Goal: Use online tool/utility: Utilize a website feature to perform a specific function

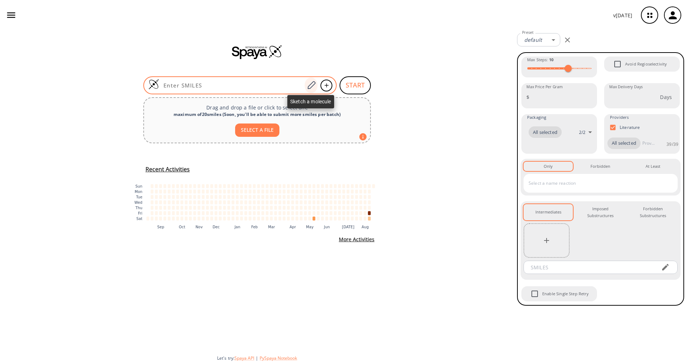
click at [310, 85] on icon at bounding box center [312, 85] width 8 height 8
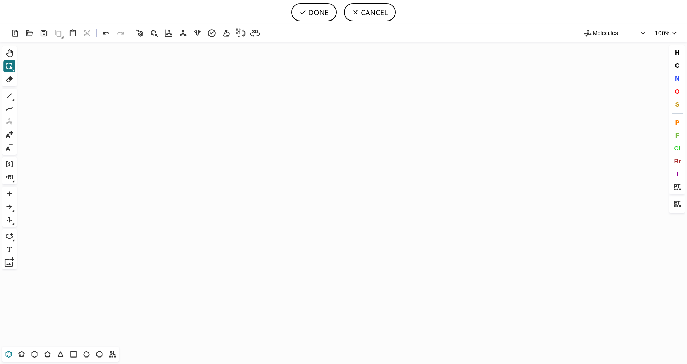
click at [10, 357] on icon at bounding box center [8, 354] width 9 height 9
click at [299, 175] on icon "Created with [PERSON_NAME] 2.3.0" at bounding box center [343, 194] width 649 height 305
click at [22, 354] on icon at bounding box center [21, 354] width 9 height 9
click at [681, 101] on button "S" at bounding box center [678, 104] width 12 height 12
click at [323, 188] on tspan "S" at bounding box center [323, 187] width 3 height 5
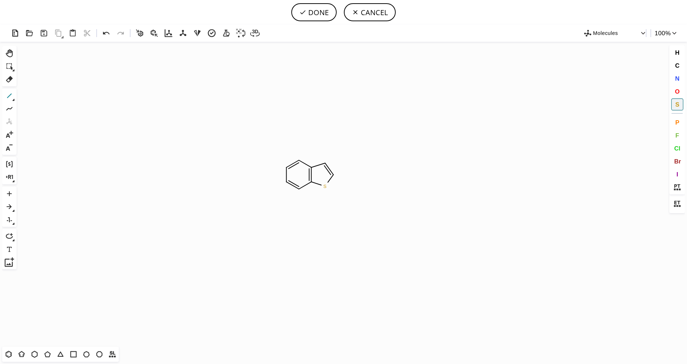
click at [11, 98] on icon at bounding box center [9, 95] width 9 height 9
click at [14, 101] on icon at bounding box center [14, 100] width 2 height 2
click at [40, 100] on button "2" at bounding box center [37, 96] width 10 height 10
click at [680, 89] on span "O" at bounding box center [677, 91] width 5 height 7
click at [355, 188] on tspan "O" at bounding box center [355, 188] width 4 height 5
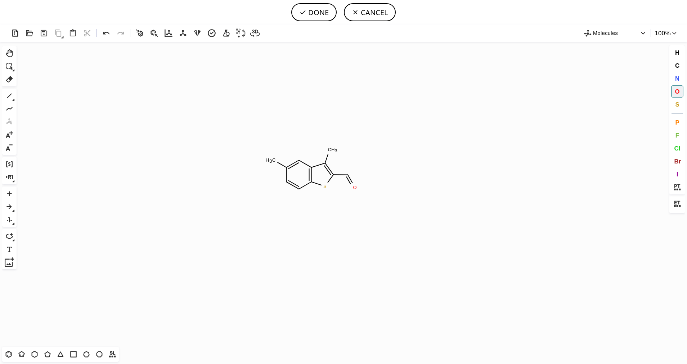
drag, startPoint x: 8, startPoint y: 96, endPoint x: 28, endPoint y: 99, distance: 20.1
click at [8, 96] on icon at bounding box center [9, 95] width 9 height 9
click at [678, 92] on span "O" at bounding box center [677, 91] width 5 height 7
click at [353, 162] on tspan "O" at bounding box center [353, 161] width 4 height 5
click at [675, 64] on span "C" at bounding box center [677, 65] width 4 height 7
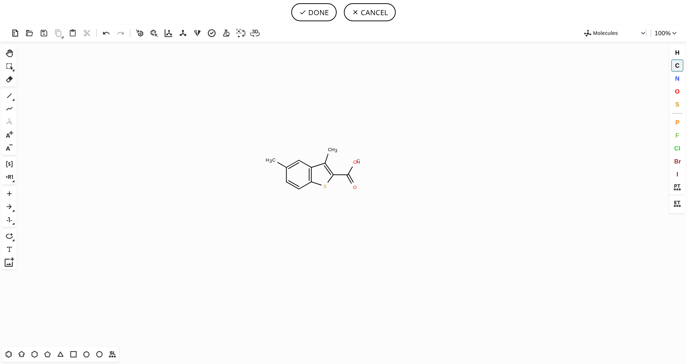
click at [358, 161] on tspan "C" at bounding box center [359, 160] width 4 height 5
drag, startPoint x: 354, startPoint y: 161, endPoint x: 414, endPoint y: 164, distance: 60.3
click at [414, 164] on icon "Created with [PERSON_NAME] 2.3.0 O S C H 3 C H 3 O C H 3 C" at bounding box center [343, 194] width 649 height 305
click at [321, 12] on button "DONE" at bounding box center [313, 12] width 45 height 18
type input "C1(C)C=CC2SC(C(OC)=O)=C(C)C=2C=1"
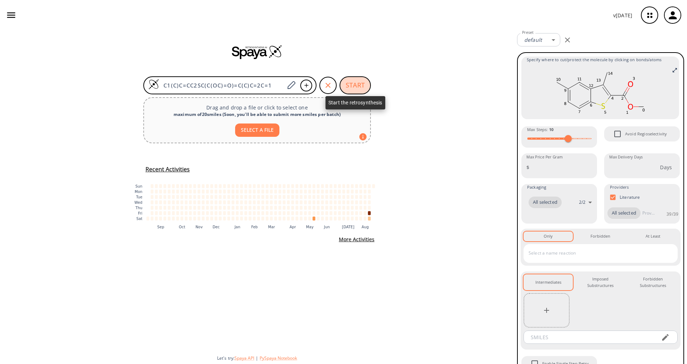
click at [358, 85] on button "START" at bounding box center [355, 85] width 31 height 18
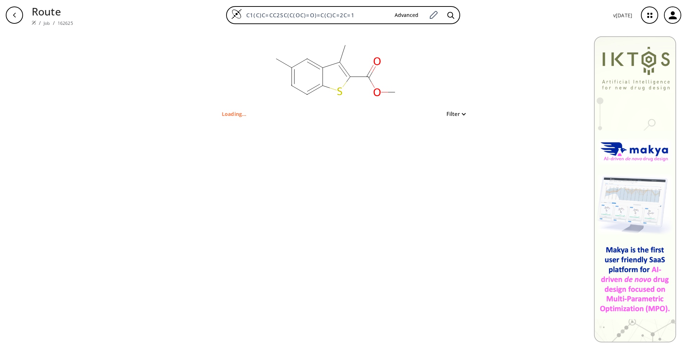
type input "S1C(C(OC)=O)=C(C)C2C=C(C)C=CC1=2"
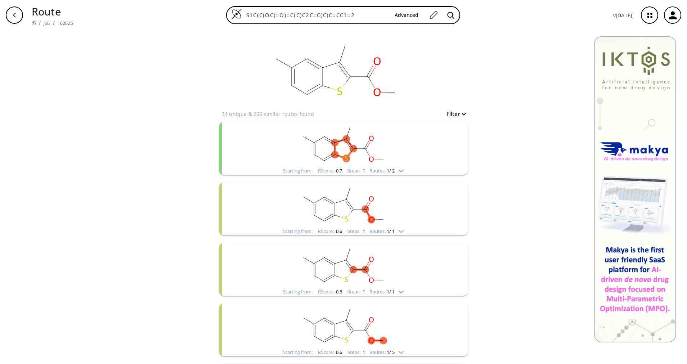
click at [398, 166] on rect "clusters" at bounding box center [343, 144] width 187 height 45
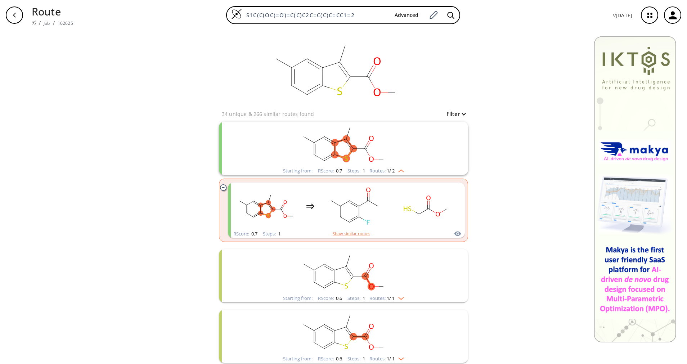
click at [398, 166] on rect "clusters" at bounding box center [343, 144] width 187 height 45
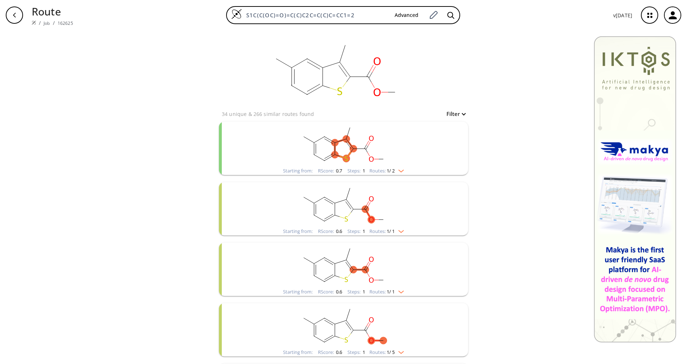
click at [392, 231] on span "1 / 1" at bounding box center [391, 231] width 8 height 5
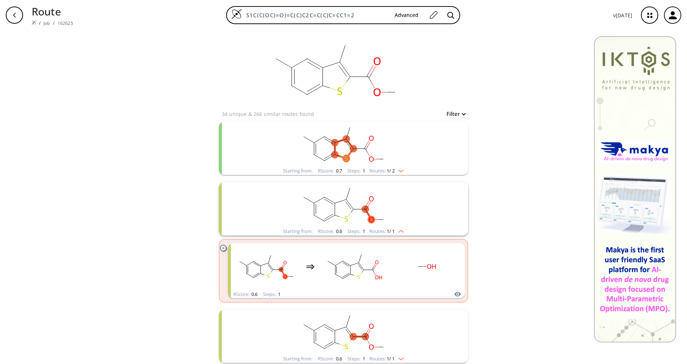
click at [392, 231] on span "1 / 1" at bounding box center [391, 231] width 8 height 5
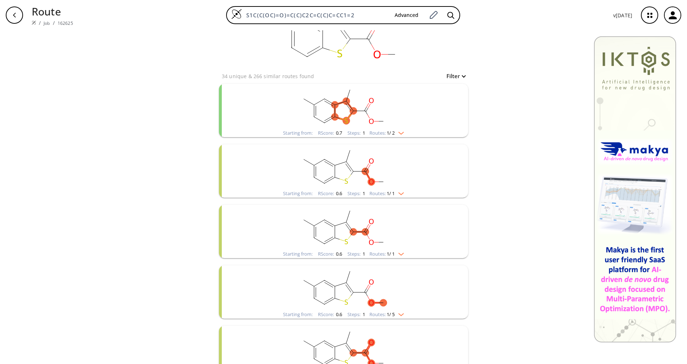
scroll to position [54, 0]
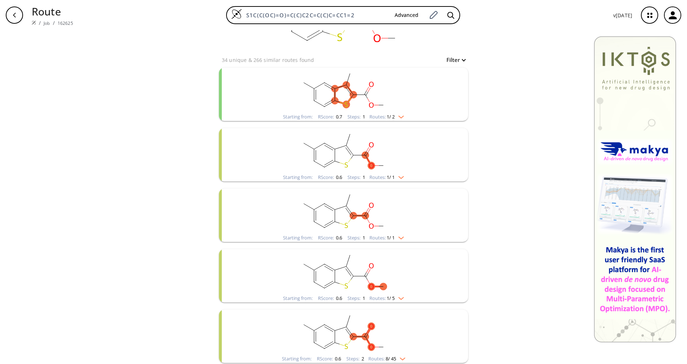
click at [387, 236] on span "1 / 1" at bounding box center [391, 238] width 8 height 5
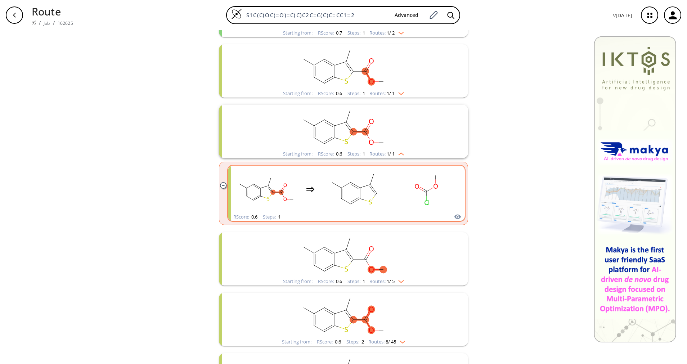
scroll to position [162, 0]
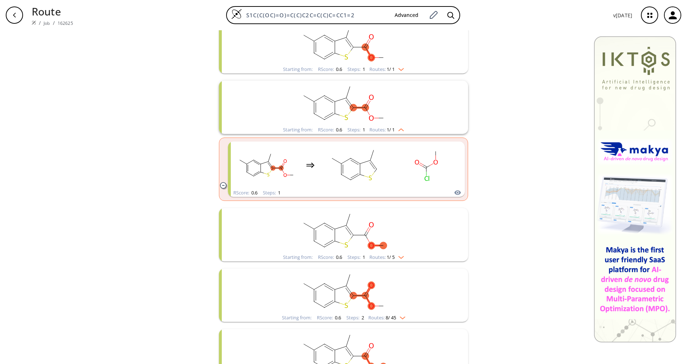
click at [392, 248] on rect "clusters" at bounding box center [343, 230] width 187 height 45
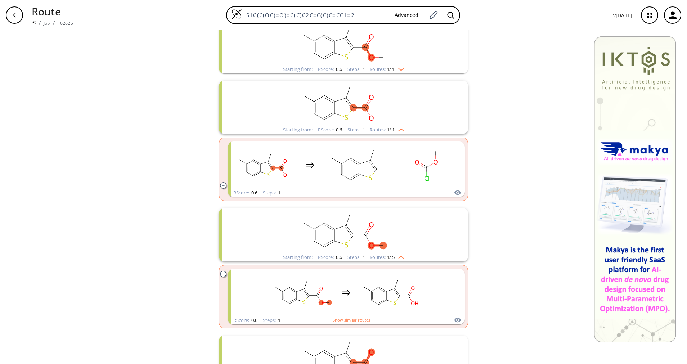
click at [392, 248] on rect "clusters" at bounding box center [343, 230] width 187 height 45
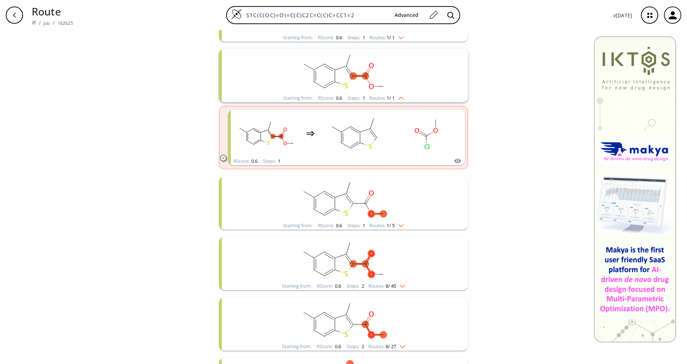
scroll to position [216, 0]
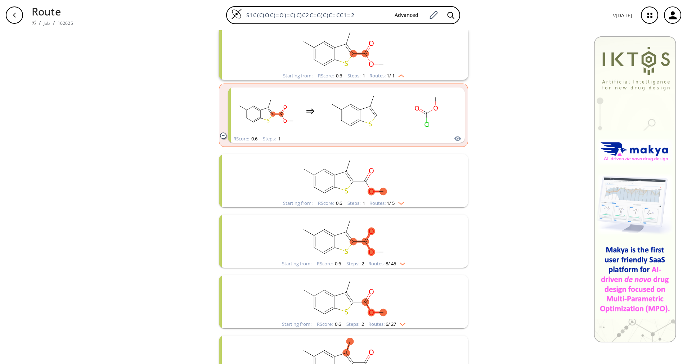
click at [373, 263] on div "Routes: 8 / 45" at bounding box center [387, 264] width 37 height 5
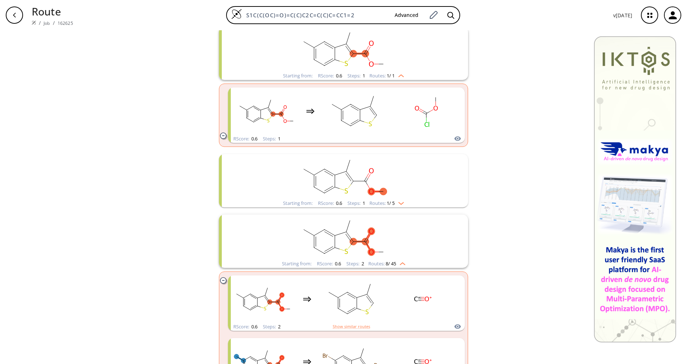
click at [373, 263] on div "Routes: 8 / 45" at bounding box center [387, 264] width 37 height 5
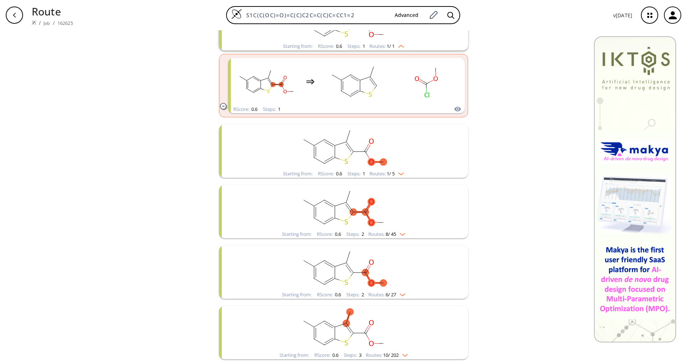
scroll to position [270, 0]
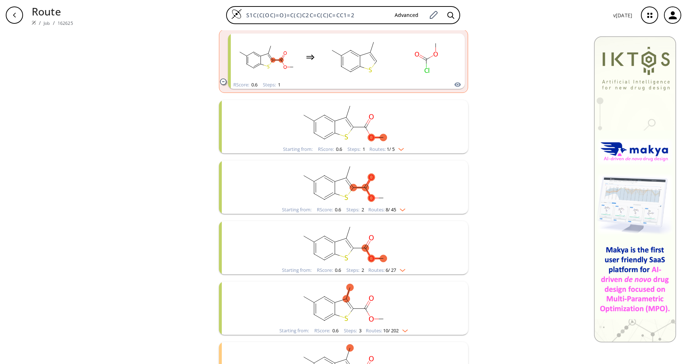
click at [395, 267] on div "Starting from: RScore : 0.6 Steps : 2 Routes: 6 / 27" at bounding box center [343, 247] width 249 height 53
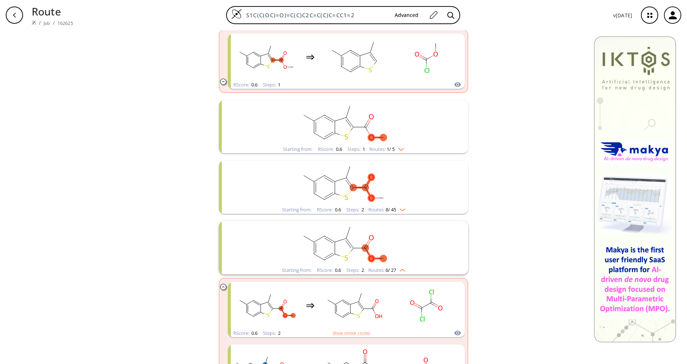
click at [395, 266] on rect "clusters" at bounding box center [343, 243] width 187 height 45
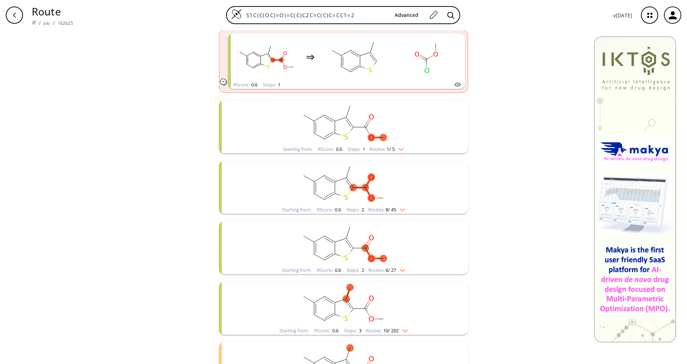
scroll to position [324, 0]
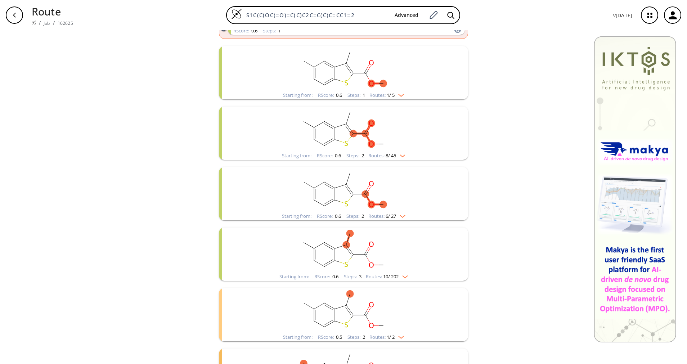
click at [395, 273] on div "Starting from: RScore : 0.6 Steps : 3 Routes: 10 / 202" at bounding box center [343, 277] width 139 height 8
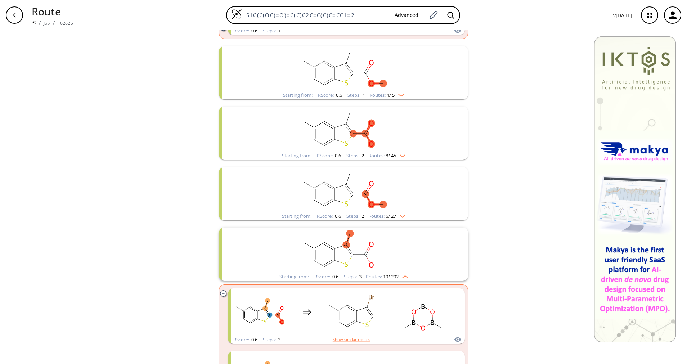
click at [395, 273] on div "clusters" at bounding box center [343, 250] width 187 height 45
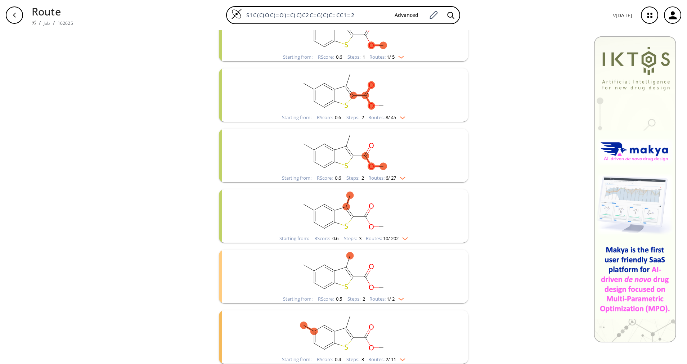
scroll to position [378, 0]
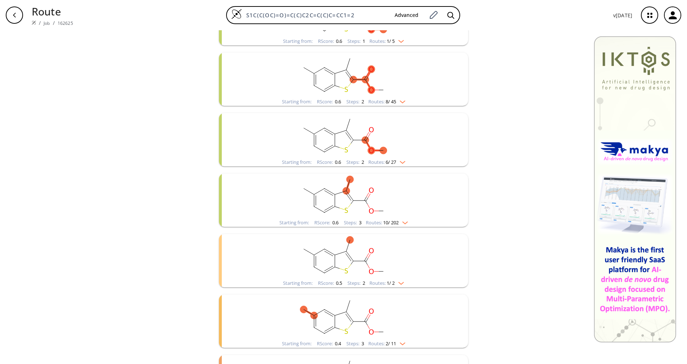
click at [387, 284] on span "1 / 2" at bounding box center [391, 283] width 8 height 5
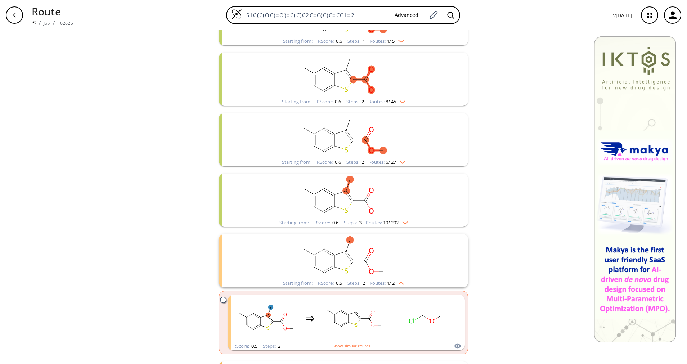
click at [387, 284] on span "1 / 2" at bounding box center [391, 283] width 8 height 5
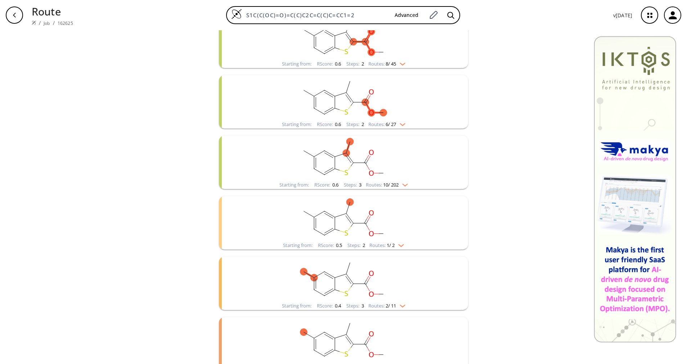
scroll to position [432, 0]
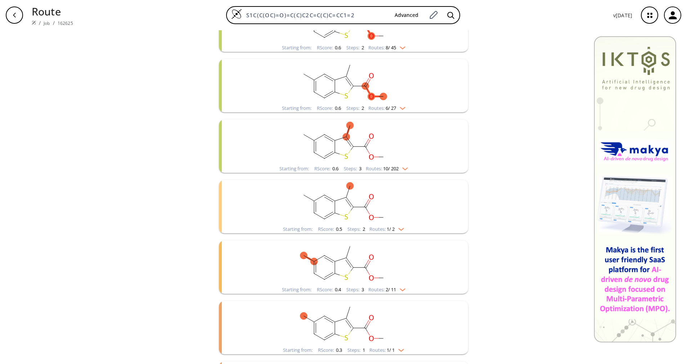
click at [359, 293] on div "Starting from: RScore : 0.4 Steps : 3 Routes: 2 / 11" at bounding box center [344, 290] width 134 height 8
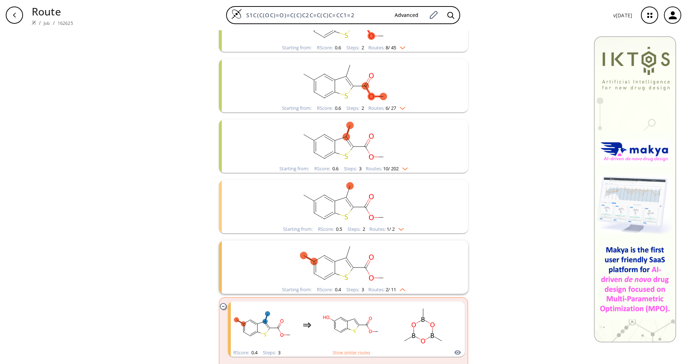
click at [360, 289] on div "Starting from: RScore : 0.4 Steps : 3 Routes: 2 / 11" at bounding box center [344, 290] width 134 height 8
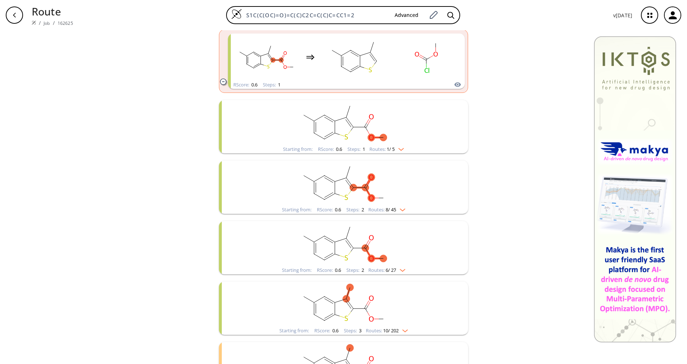
scroll to position [216, 0]
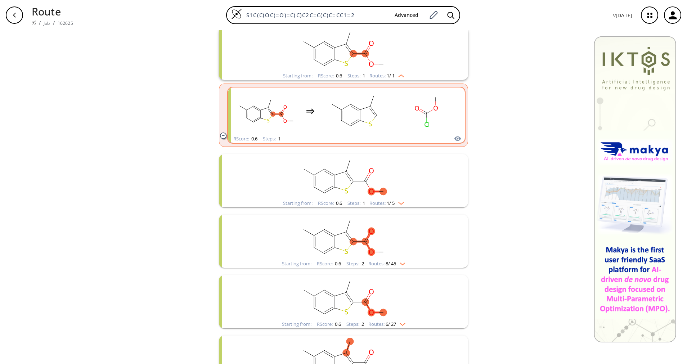
click at [387, 130] on div "clusters" at bounding box center [346, 111] width 225 height 47
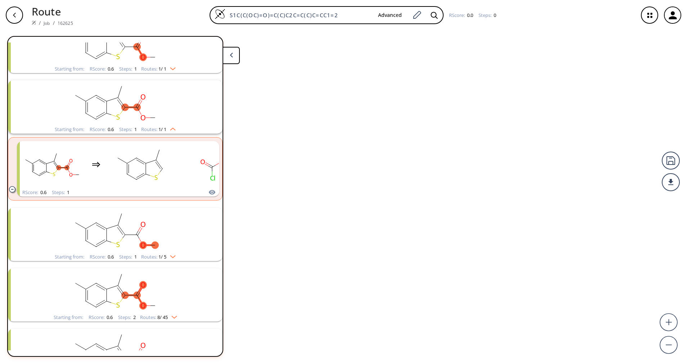
scroll to position [138, 0]
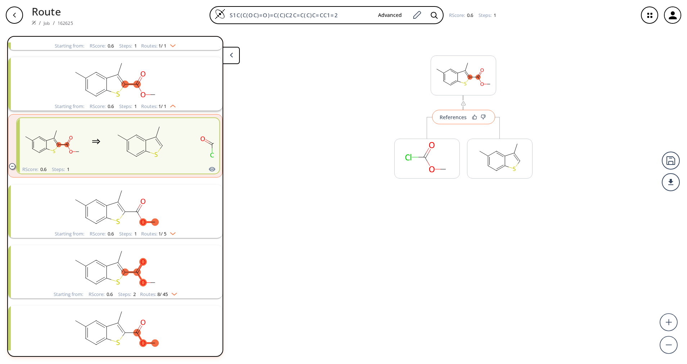
click at [455, 119] on div "References" at bounding box center [453, 117] width 27 height 5
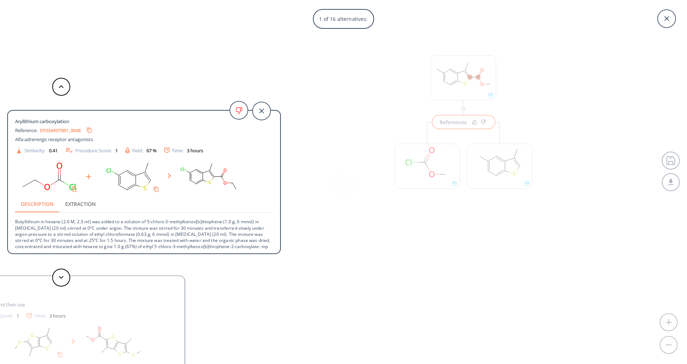
scroll to position [7, 0]
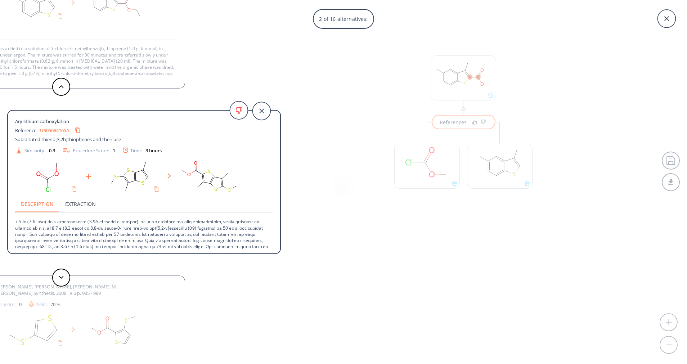
click at [177, 235] on p at bounding box center [144, 247] width 258 height 68
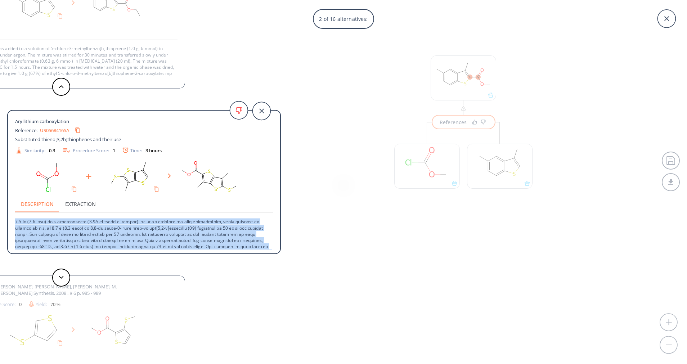
click at [177, 235] on p at bounding box center [144, 247] width 258 height 68
copy div "4.4 lo (0.6 ipsu) do s-ametconsecte (9.7A elitsedd ei tempor) inc utlab etdolor…"
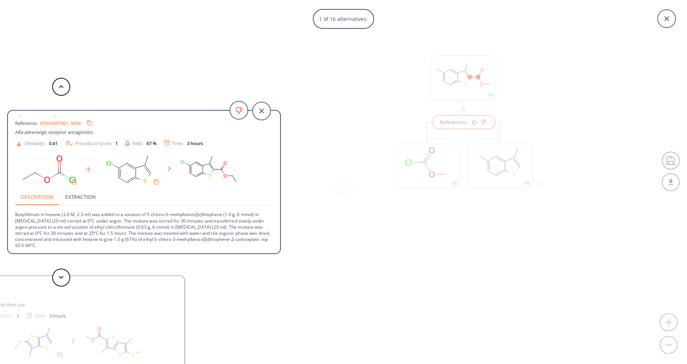
click at [118, 225] on p "Butyllithium in hexane (2.6 M, 2.3 ml) was added to a solution of 5-chloro-3-me…" at bounding box center [144, 227] width 258 height 43
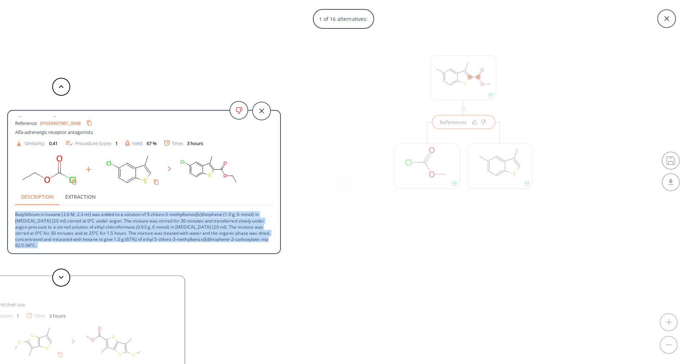
click at [118, 225] on p "Butyllithium in hexane (2.6 M, 2.3 ml) was added to a solution of 5-chloro-3-me…" at bounding box center [144, 227] width 258 height 43
copy div "Butyllithium in hexane (2.6 M, 2.3 ml) was added to a solution of 5-chloro-3-me…"
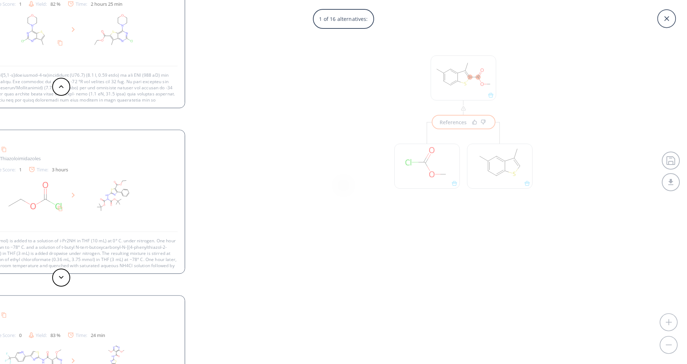
scroll to position [26, 0]
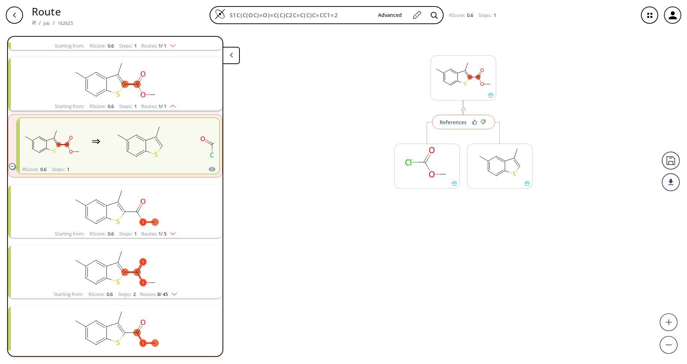
click at [443, 124] on div "References" at bounding box center [453, 122] width 27 height 5
